Goal: Navigation & Orientation: Find specific page/section

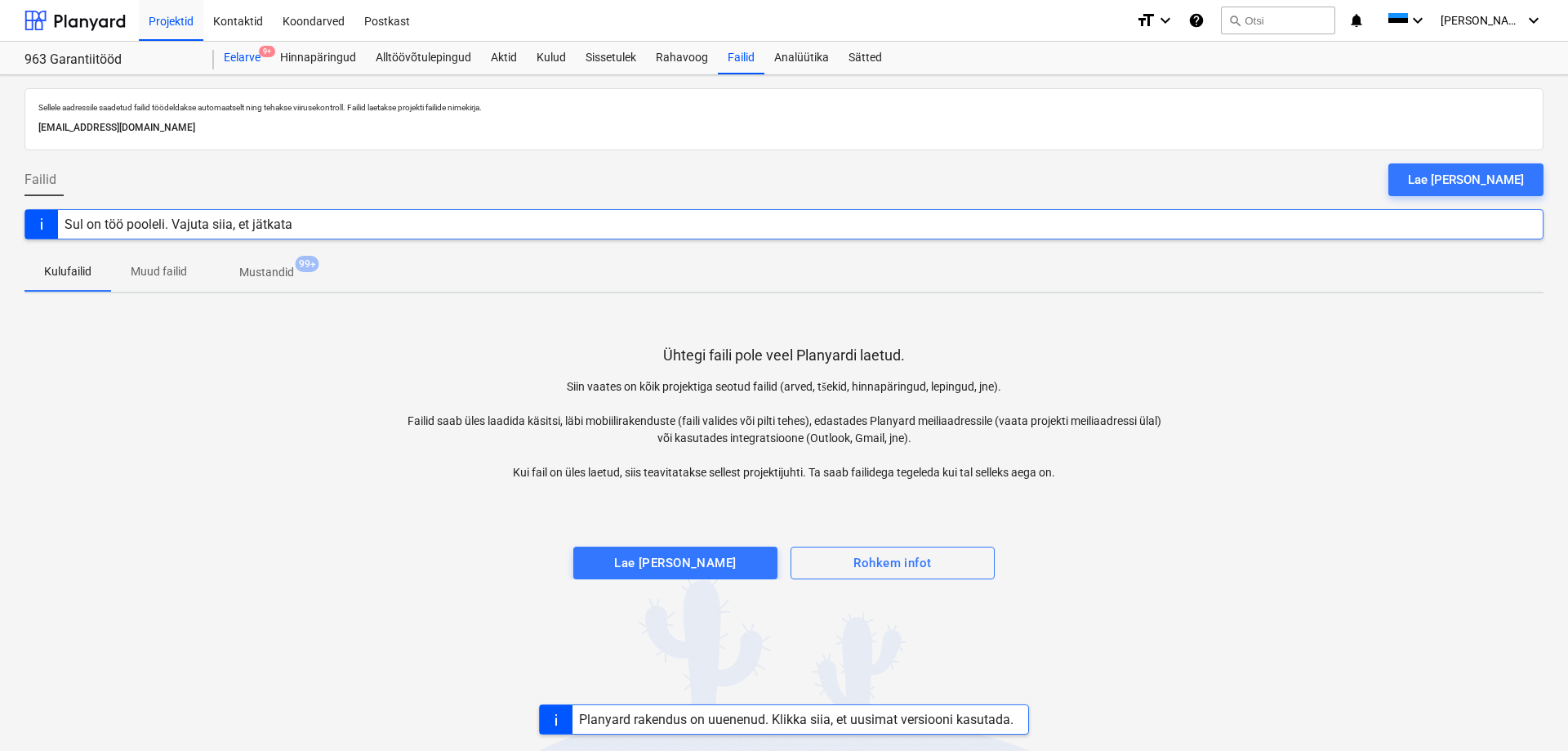
click at [245, 55] on div "Eelarve 9+" at bounding box center [242, 57] width 56 height 33
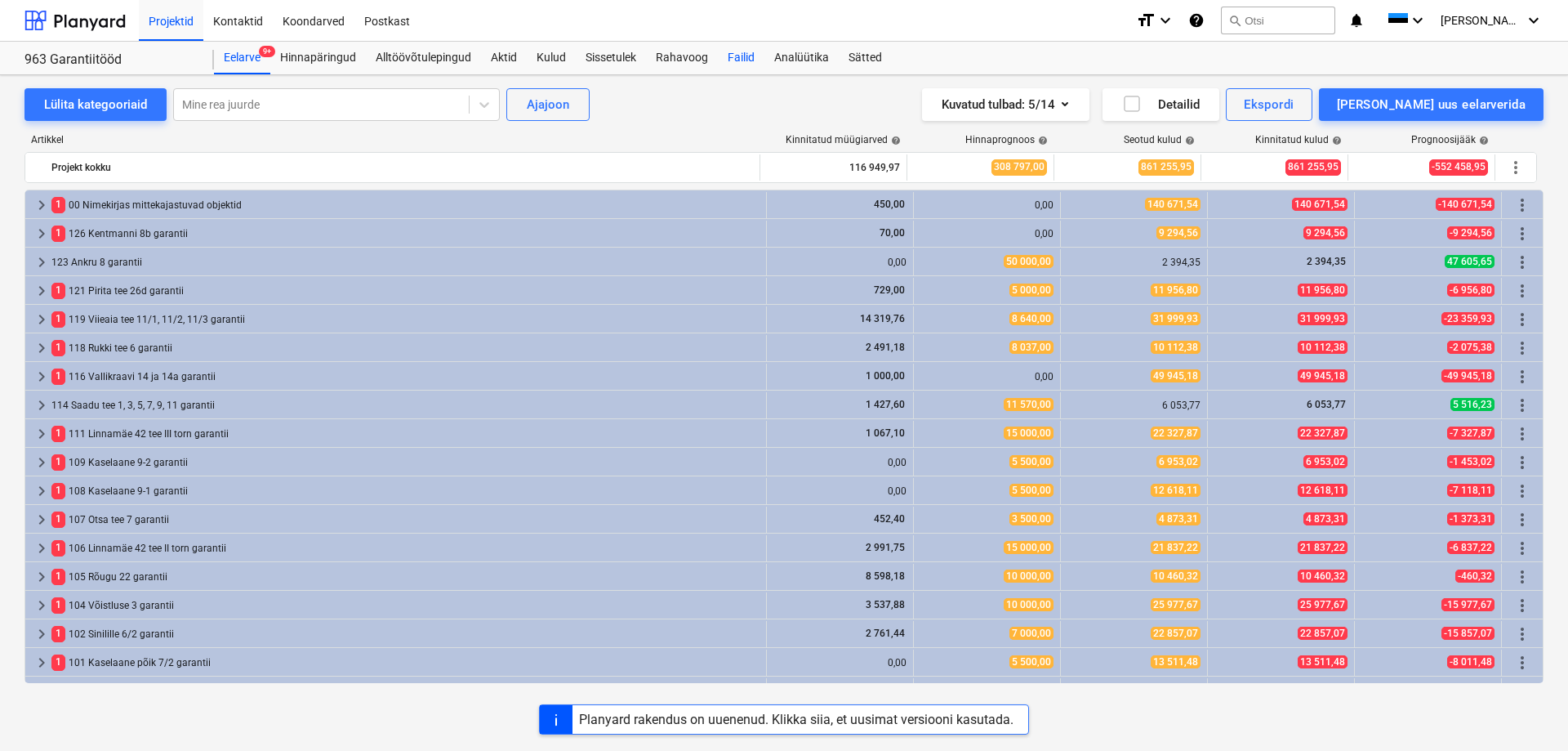
click at [743, 50] on div "Failid" at bounding box center [741, 57] width 47 height 33
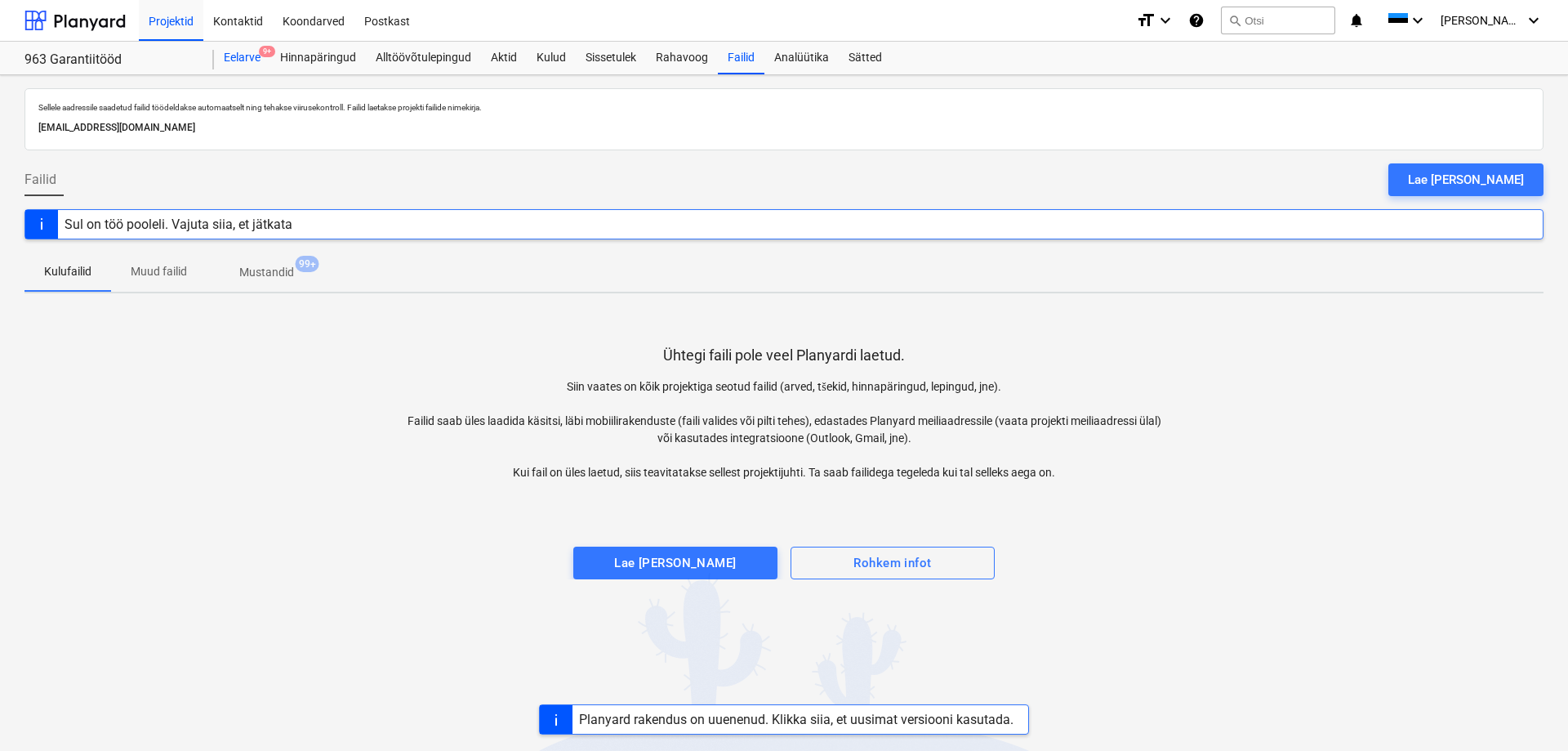
click at [260, 73] on div "Eelarve 9+" at bounding box center [242, 57] width 56 height 33
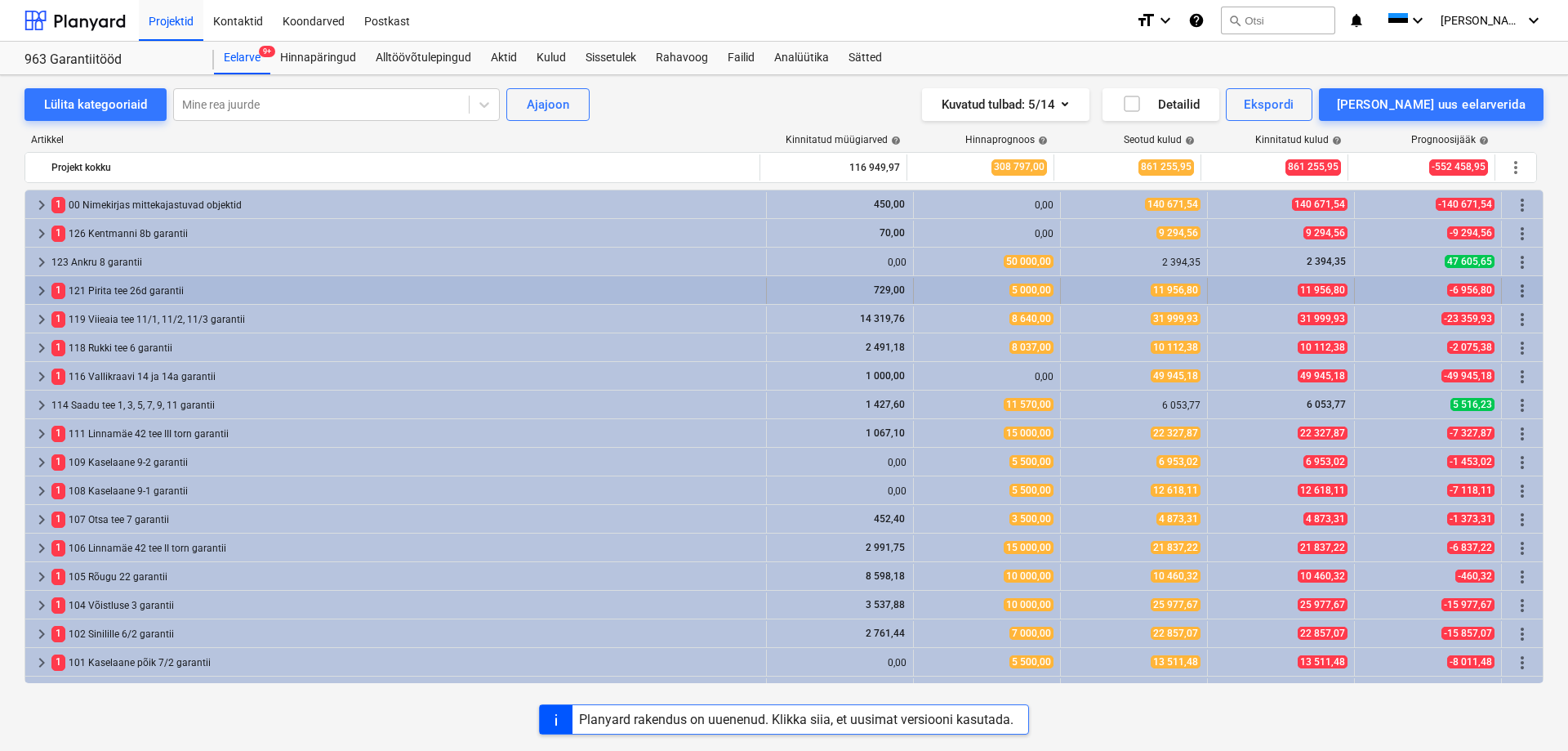
click at [42, 289] on span "keyboard_arrow_right" at bounding box center [41, 290] width 20 height 20
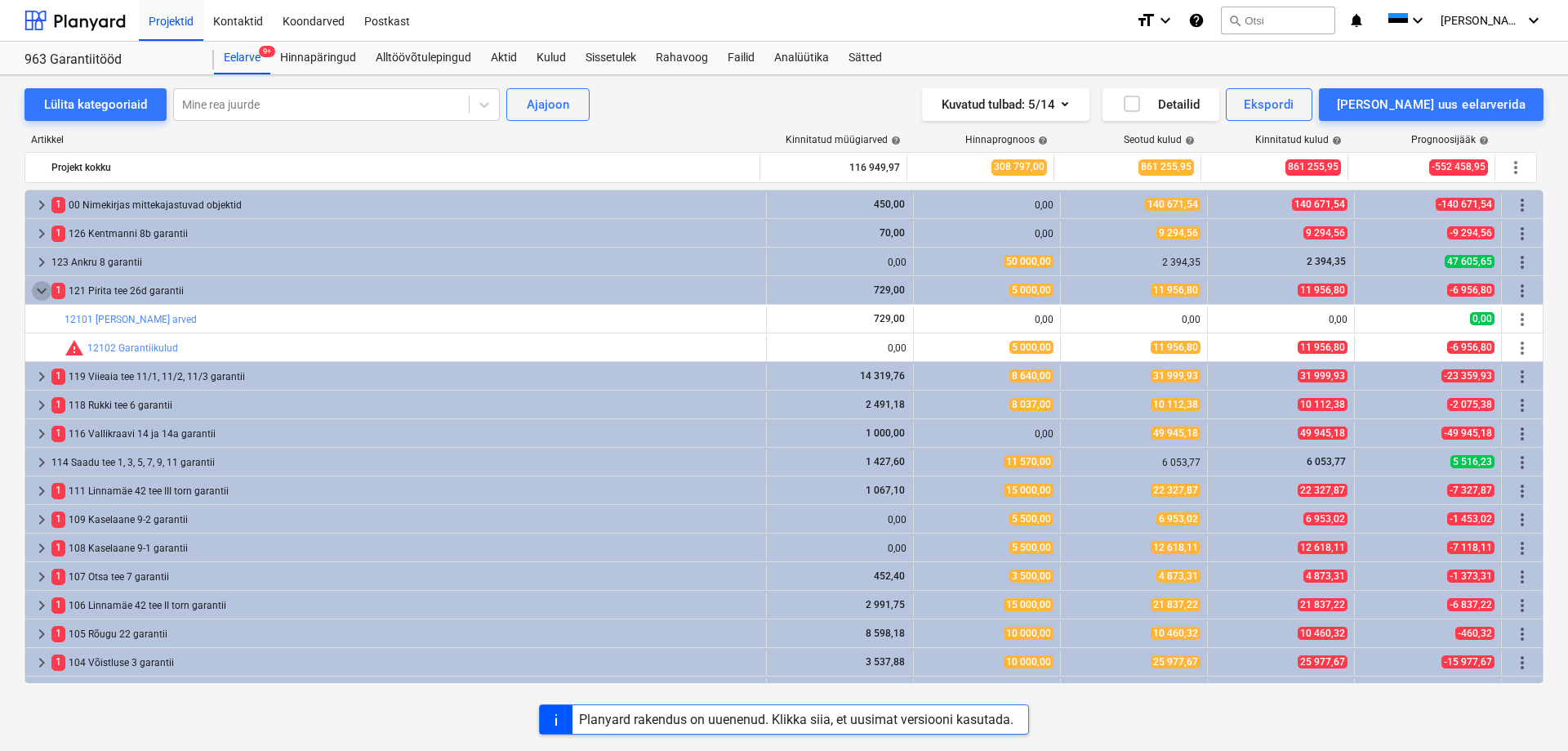
click at [37, 289] on span "keyboard_arrow_down" at bounding box center [41, 290] width 20 height 20
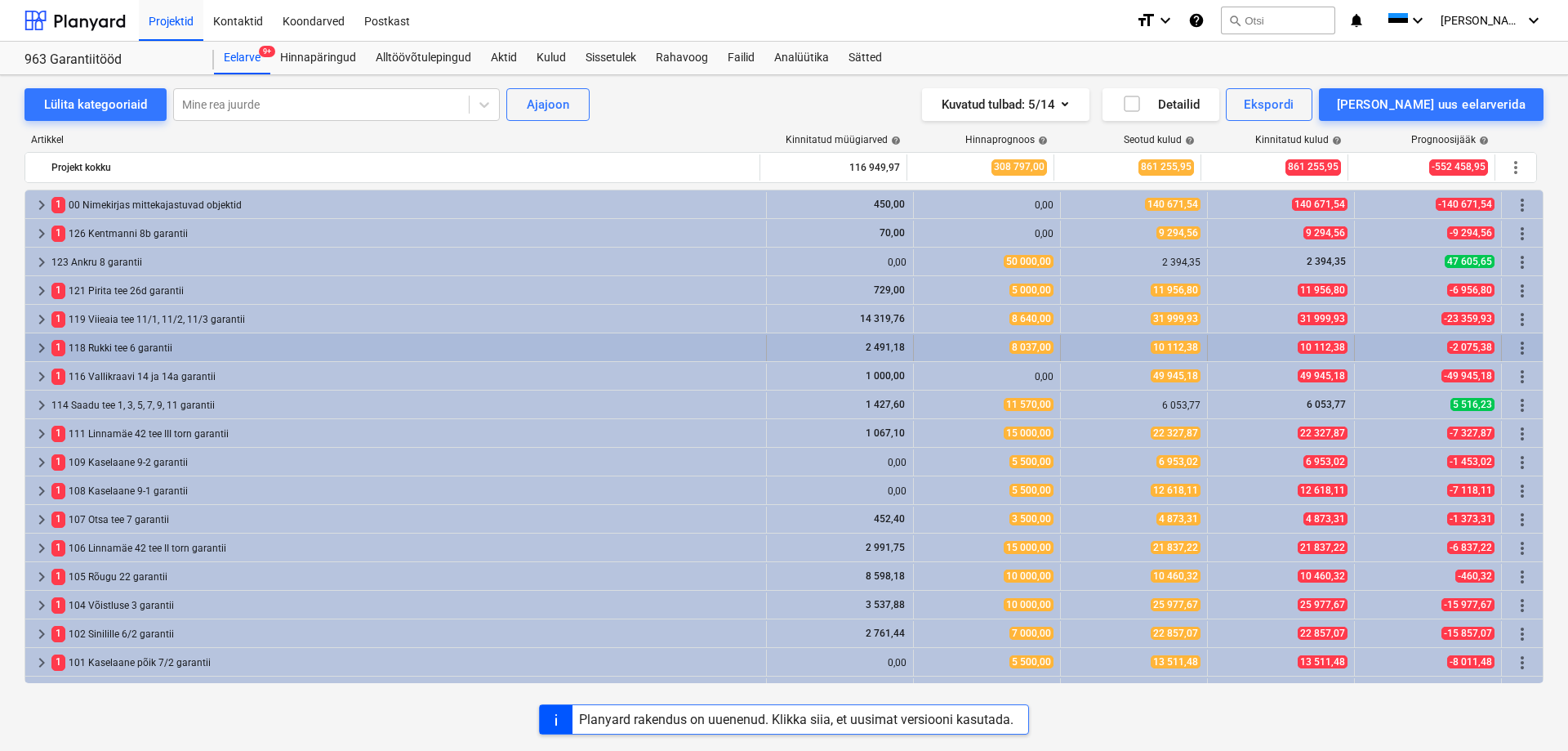
click at [135, 338] on div "1 118 Rukki tee 6 garantii" at bounding box center [405, 348] width 708 height 26
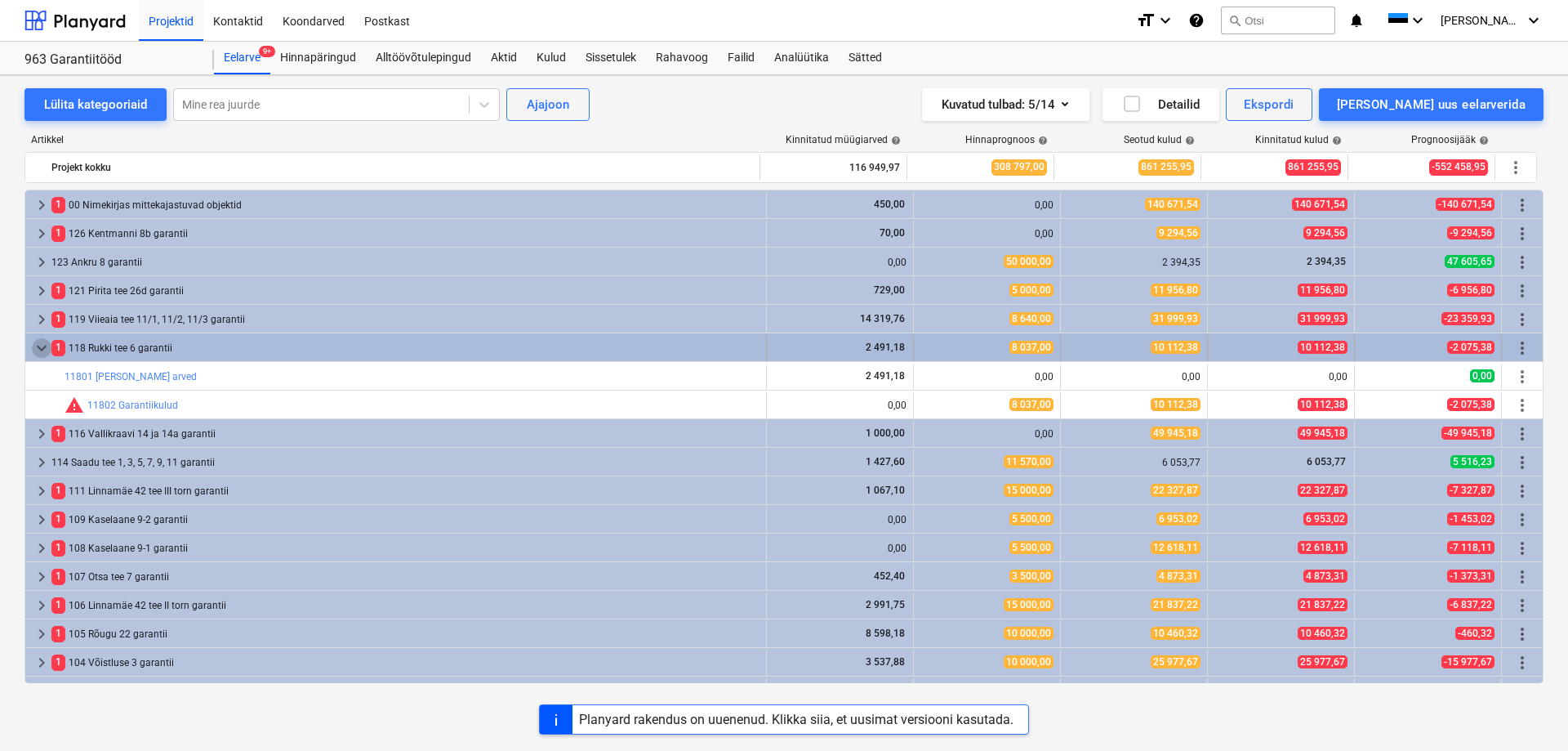
click at [46, 344] on span "keyboard_arrow_down" at bounding box center [41, 347] width 20 height 20
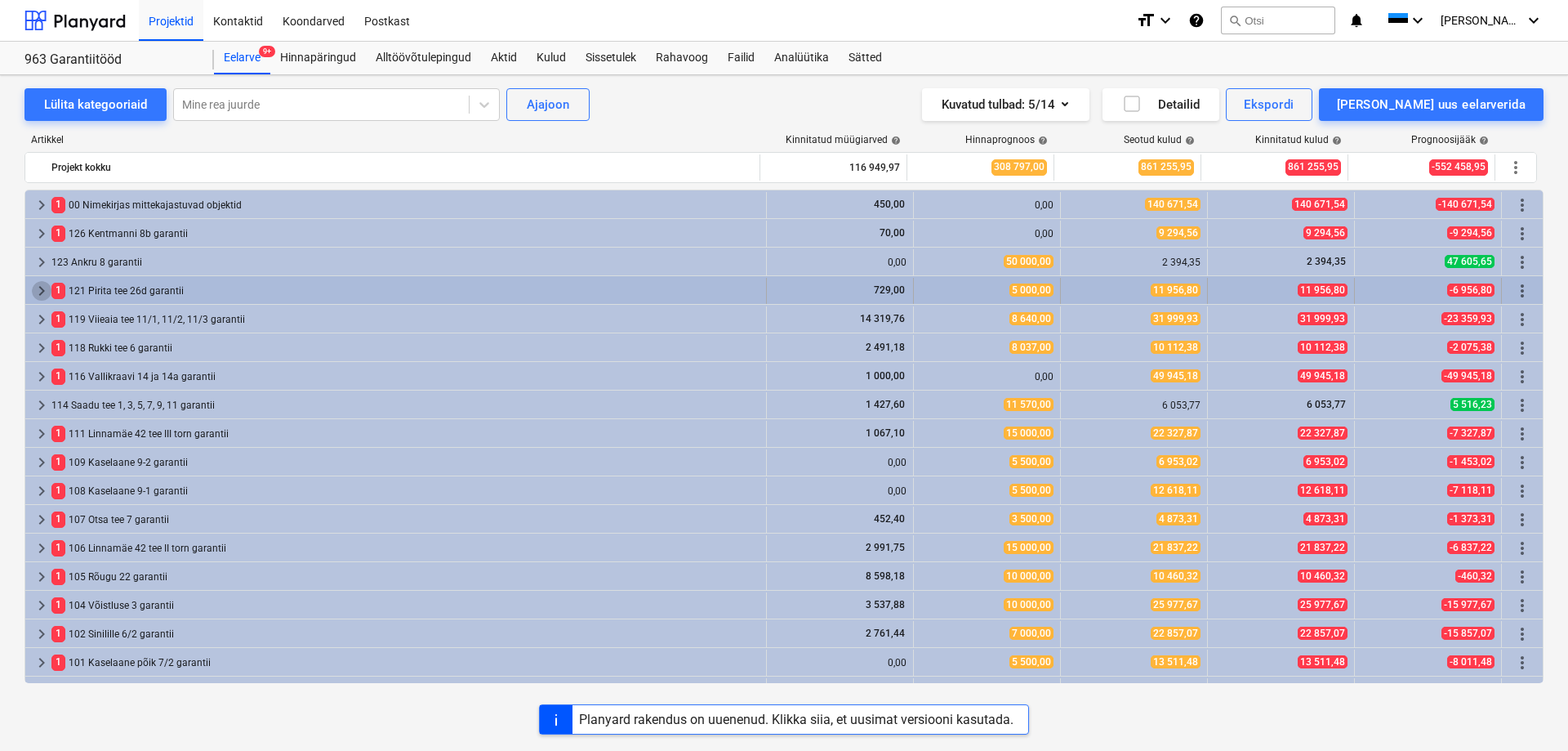
click at [43, 285] on span "keyboard_arrow_right" at bounding box center [41, 290] width 20 height 20
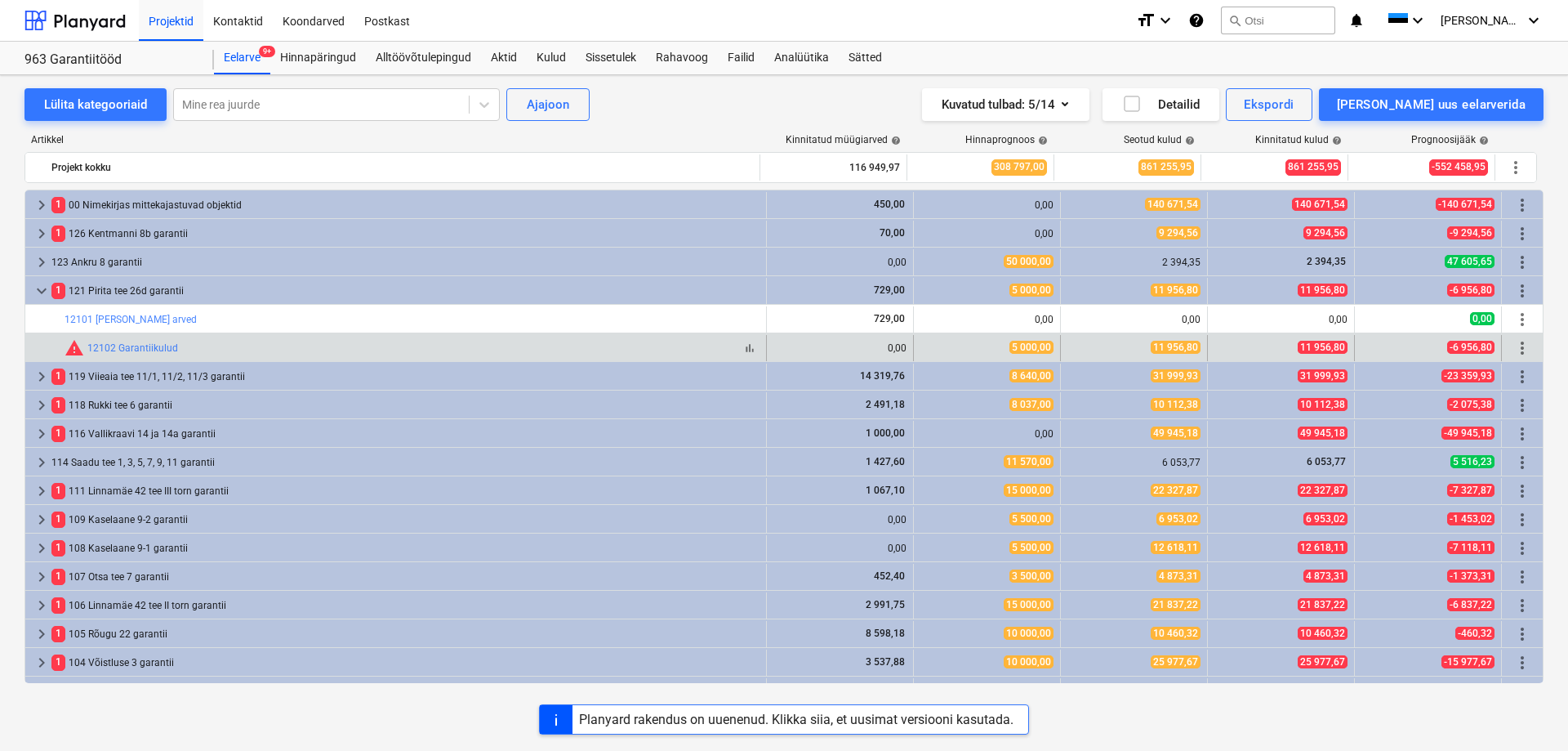
click at [125, 340] on div "warning 12102 Garantiikulud" at bounding box center [121, 347] width 113 height 20
click at [128, 347] on link "12102 Garantiikulud" at bounding box center [132, 348] width 91 height 11
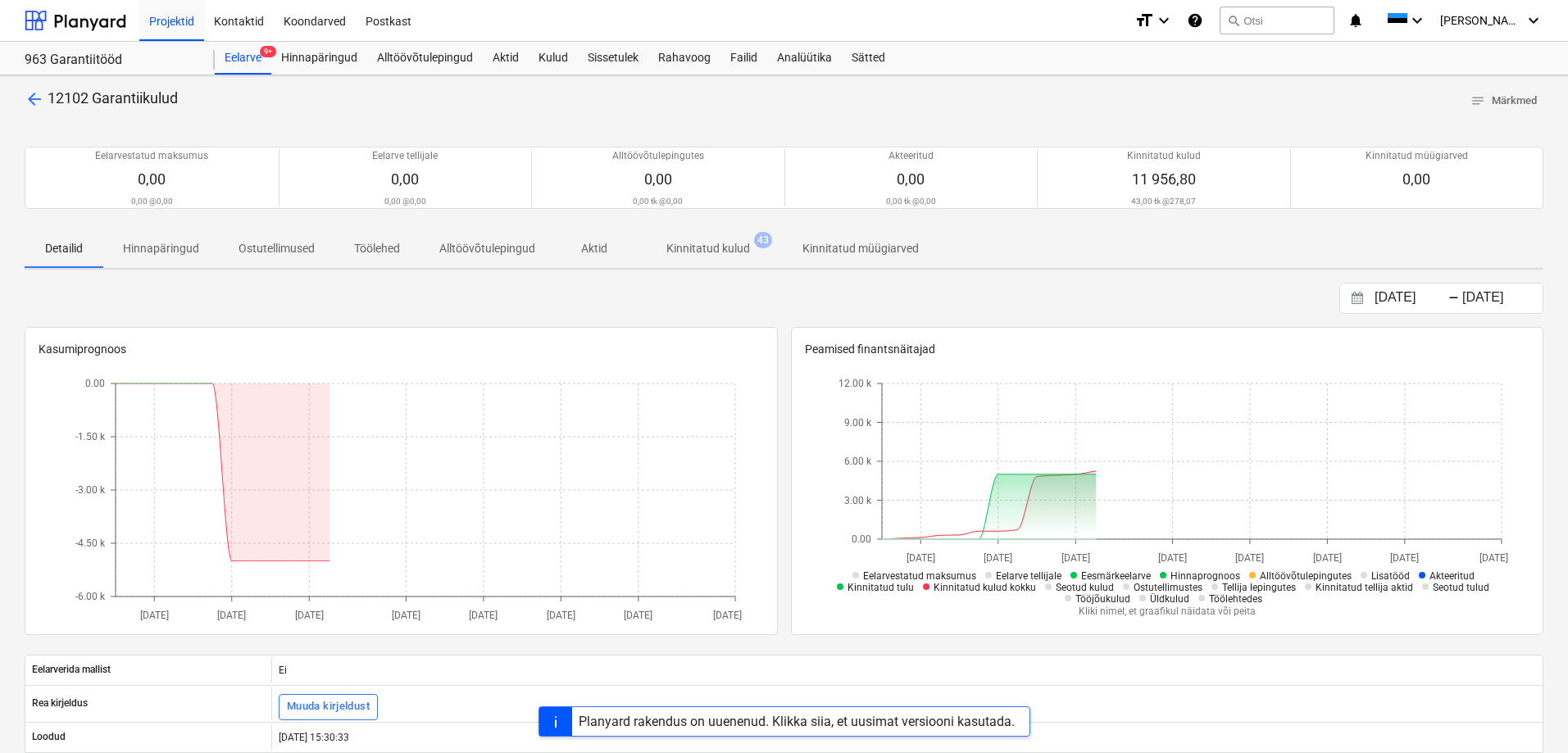
click at [719, 254] on p "Kinnitatud kulud" at bounding box center [707, 249] width 84 height 17
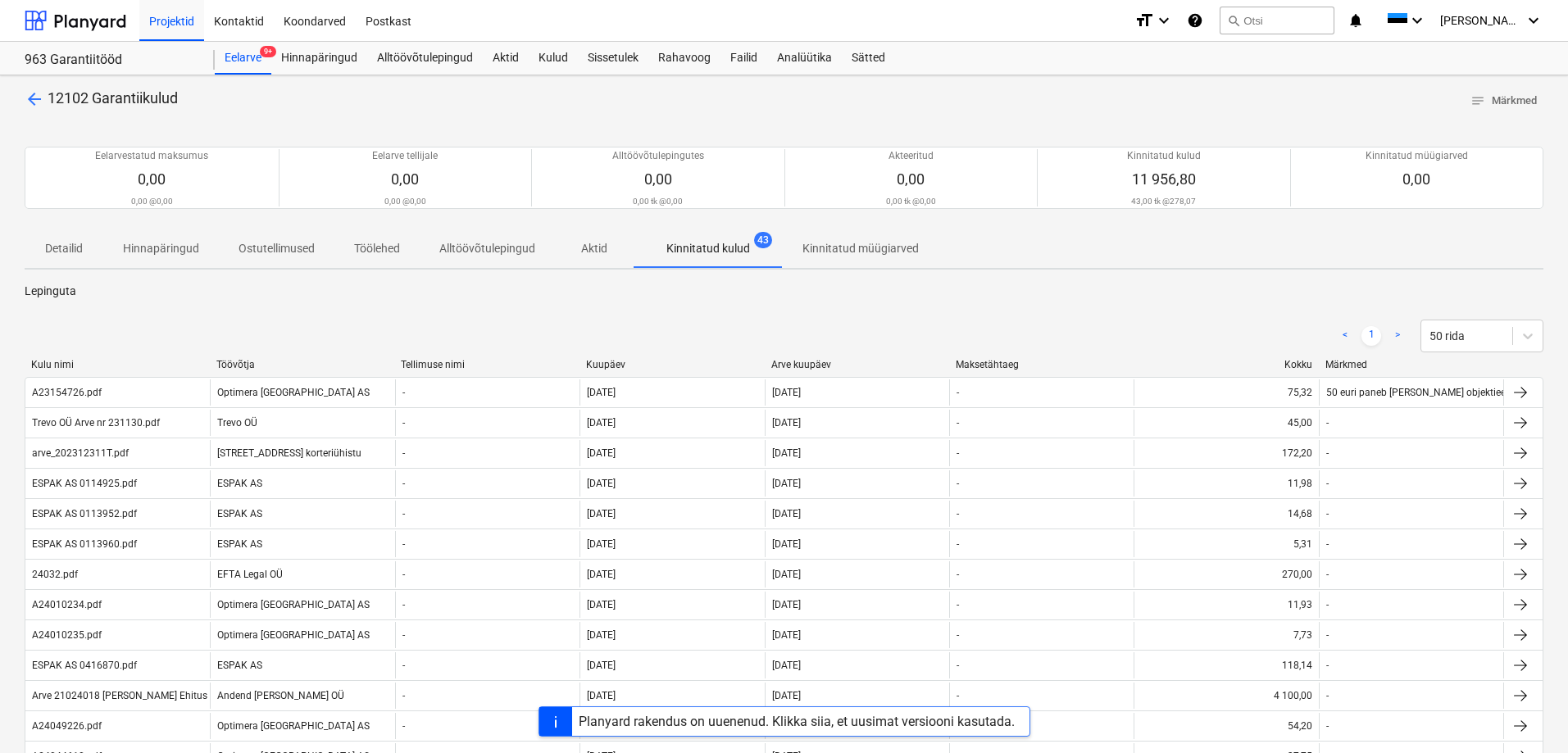
click at [628, 356] on div "< 1 > 50 rida" at bounding box center [784, 335] width 1519 height 46
click at [613, 363] on div "Kuupäev" at bounding box center [672, 364] width 172 height 11
click at [606, 369] on div "Kuupäev" at bounding box center [672, 364] width 172 height 11
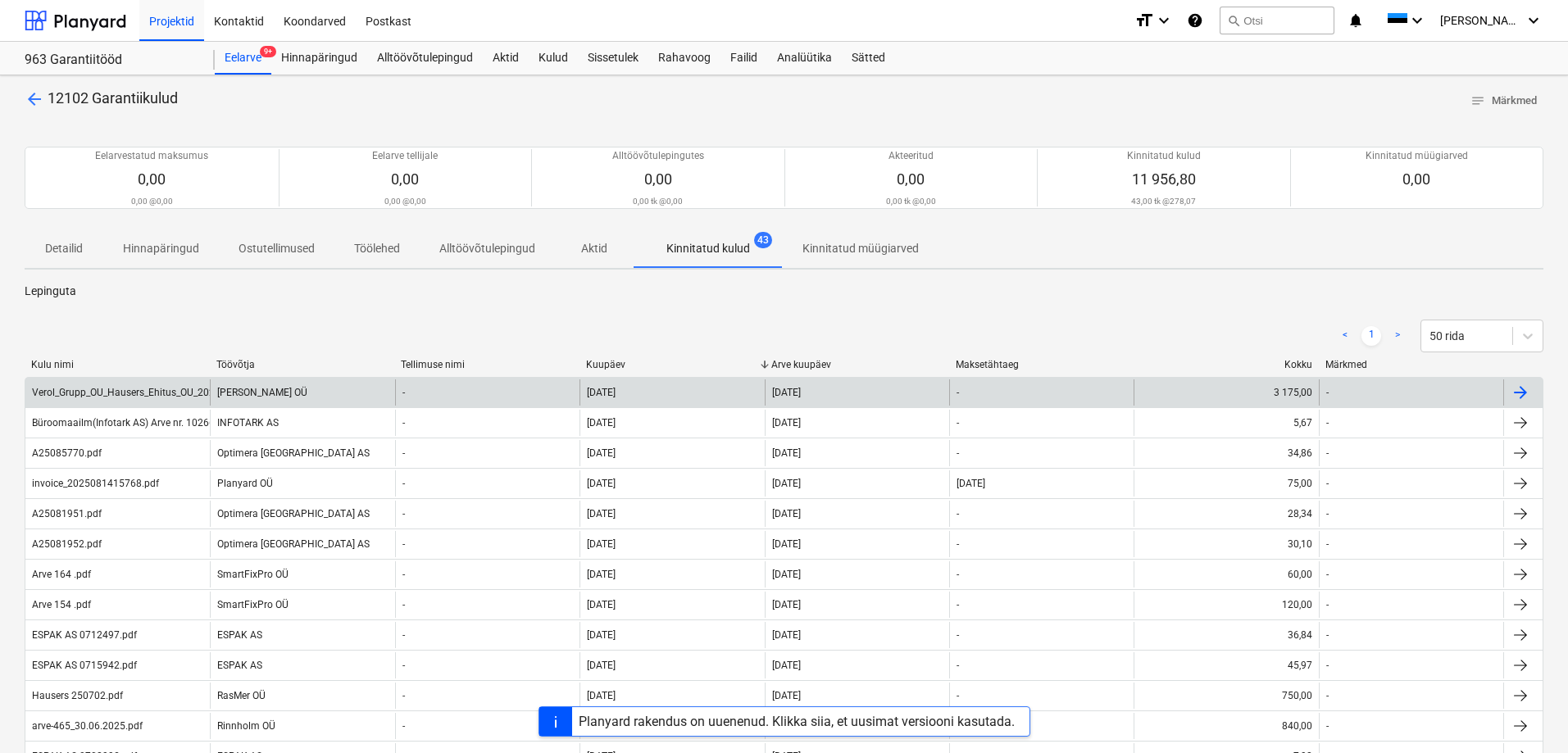
click at [424, 393] on div "-" at bounding box center [488, 392] width 184 height 26
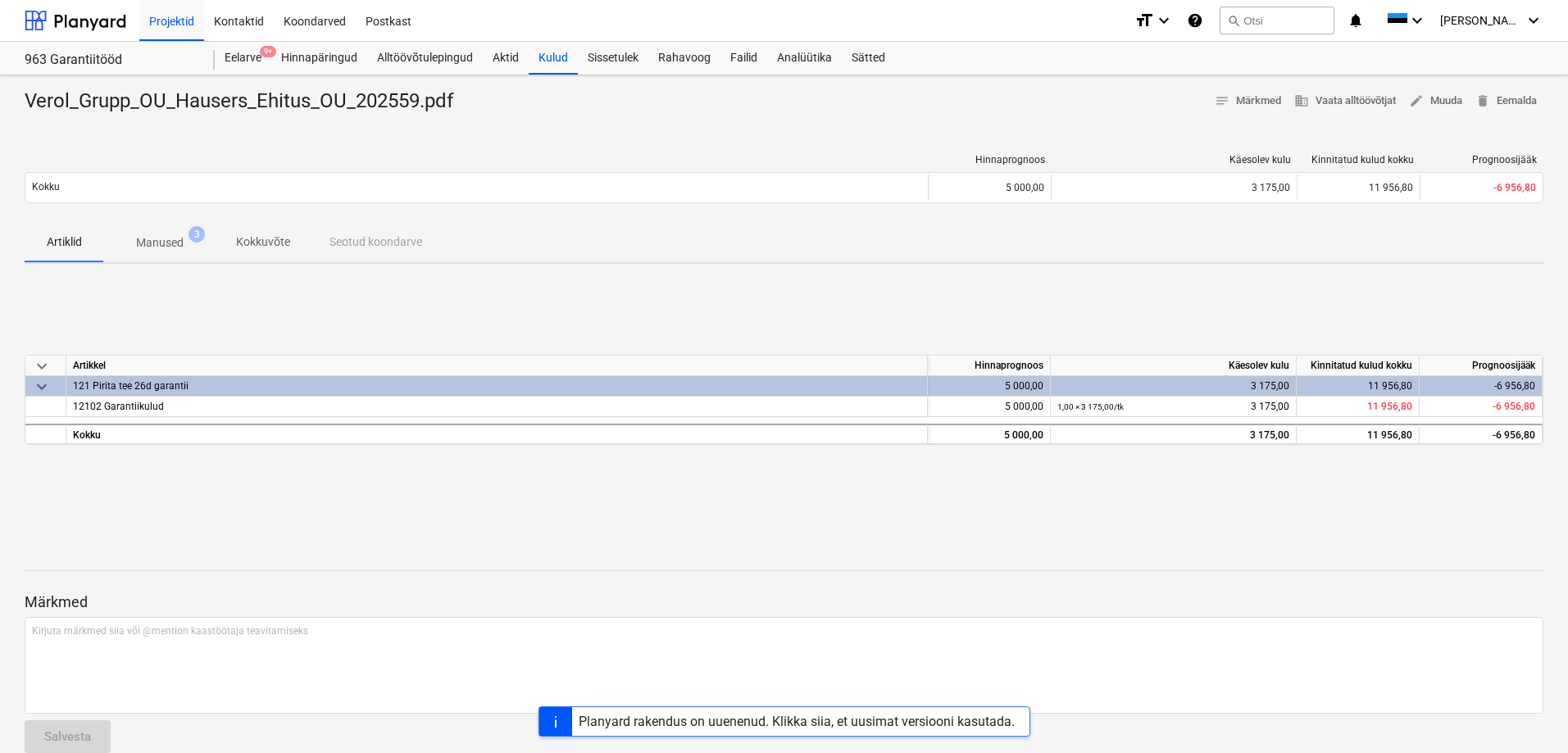
click at [167, 242] on p "Manused" at bounding box center [160, 243] width 48 height 17
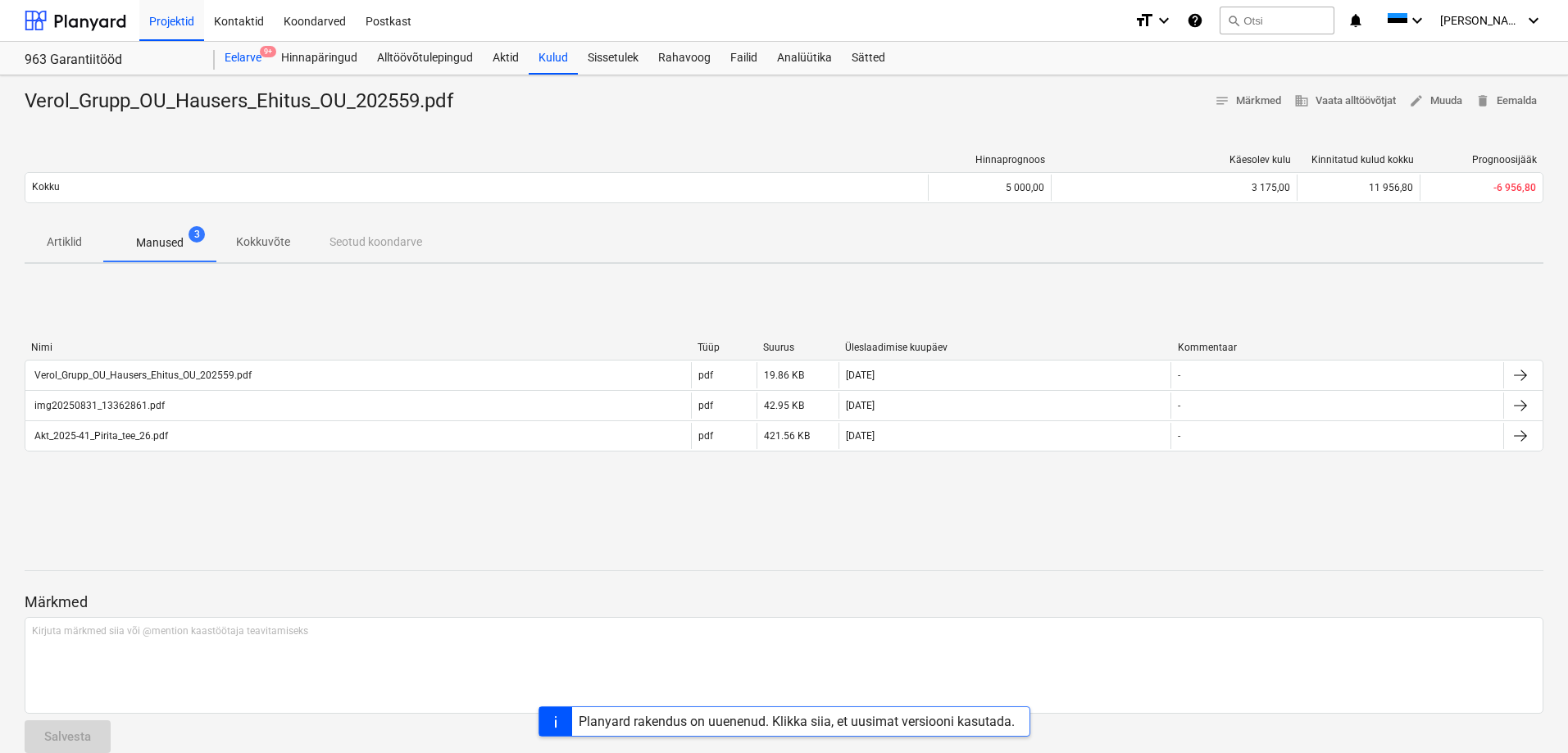
click at [241, 48] on div "Eelarve 9+" at bounding box center [243, 57] width 56 height 33
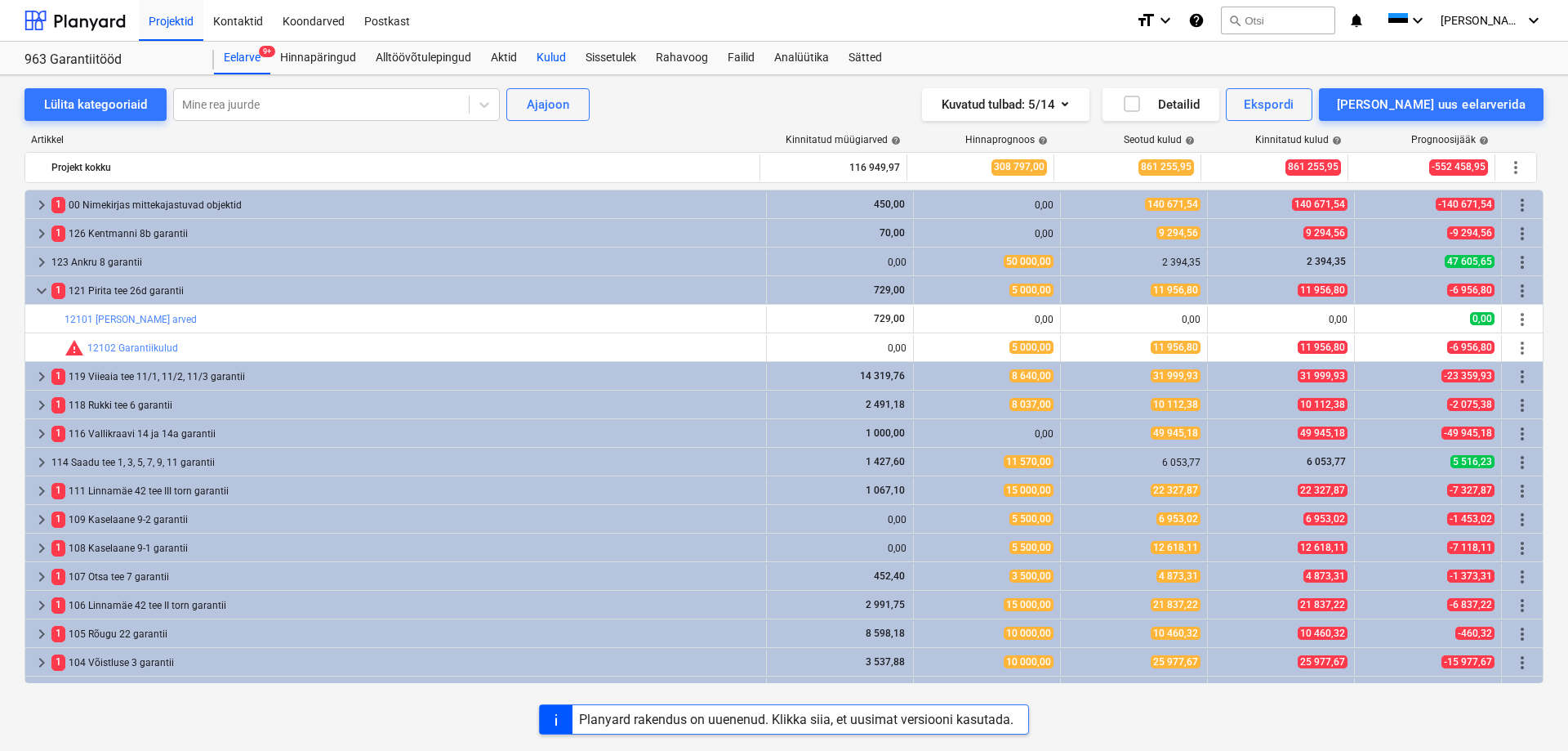
click at [546, 51] on div "Kulud" at bounding box center [551, 57] width 49 height 33
